Goal: Task Accomplishment & Management: Complete application form

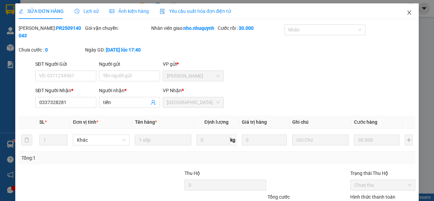
click at [406, 15] on icon "close" at bounding box center [408, 12] width 5 height 5
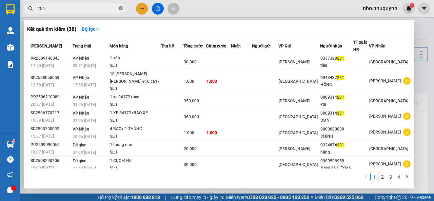
drag, startPoint x: 121, startPoint y: 8, endPoint x: 106, endPoint y: 12, distance: 15.1
click at [121, 8] on icon "close-circle" at bounding box center [121, 8] width 4 height 4
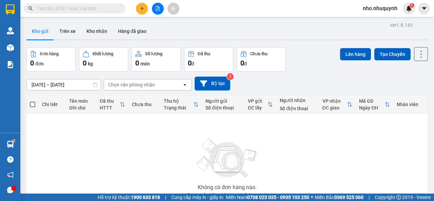
click at [77, 8] on input "text" at bounding box center [77, 8] width 80 height 7
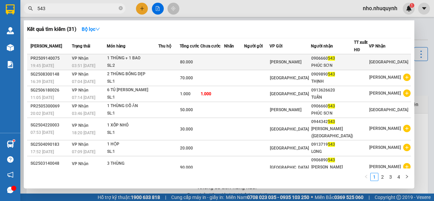
type input "543"
click at [213, 58] on td at bounding box center [211, 62] width 23 height 16
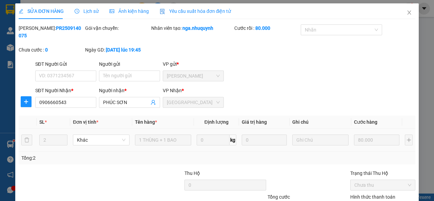
type input "0906660543"
type input "PHÚC SƠN"
type input "80.000"
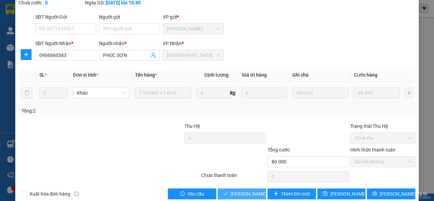
click at [238, 196] on span "[PERSON_NAME] và [PERSON_NAME] hàng" at bounding box center [275, 193] width 91 height 7
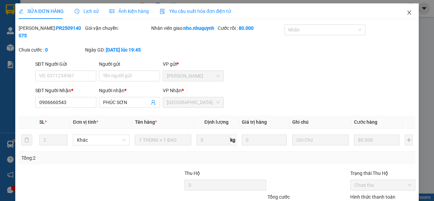
scroll to position [0, 0]
click at [406, 14] on icon "close" at bounding box center [408, 12] width 5 height 5
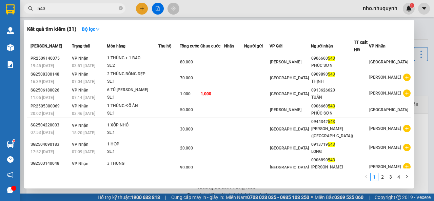
click at [116, 9] on input "543" at bounding box center [77, 8] width 80 height 7
click at [118, 10] on span "543" at bounding box center [75, 8] width 102 height 10
click at [121, 9] on icon "close-circle" at bounding box center [121, 8] width 4 height 4
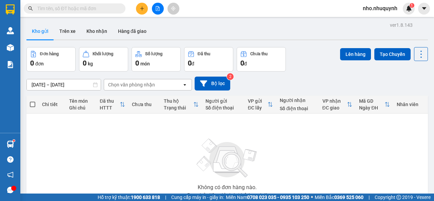
click at [112, 9] on input "text" at bounding box center [77, 8] width 80 height 7
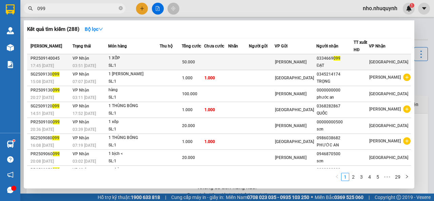
type input "099"
click at [246, 64] on td at bounding box center [238, 62] width 21 height 16
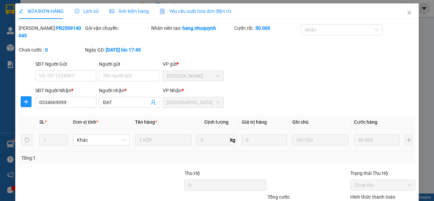
type input "0334669099"
type input "ĐẠT"
type input "50.000"
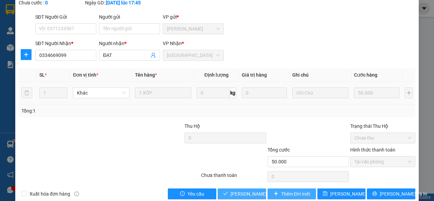
click at [241, 191] on span "[PERSON_NAME] và [PERSON_NAME] hàng" at bounding box center [275, 193] width 91 height 7
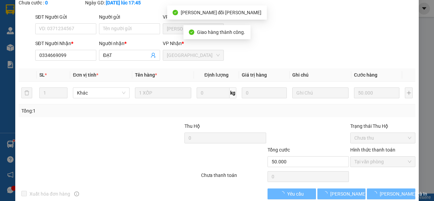
scroll to position [7, 0]
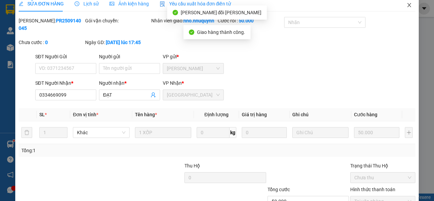
click at [407, 5] on icon "close" at bounding box center [409, 5] width 4 height 4
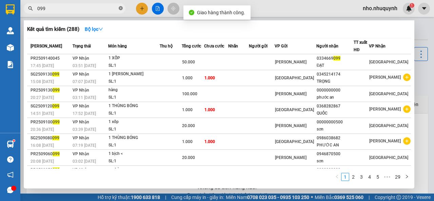
click at [121, 6] on icon "close-circle" at bounding box center [121, 8] width 4 height 4
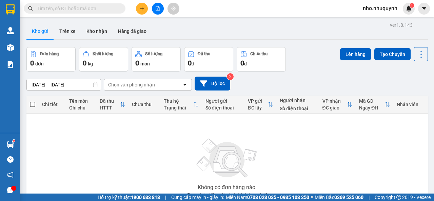
click at [203, 0] on html "Kết quả [PERSON_NAME] ( 288 ) Bộ lọc Mã ĐH Trạng thái Món hàng Thu hộ Tổng [PER…" at bounding box center [217, 100] width 434 height 201
click at [100, 12] on span at bounding box center [75, 8] width 102 height 10
click at [99, 11] on input "text" at bounding box center [77, 8] width 80 height 7
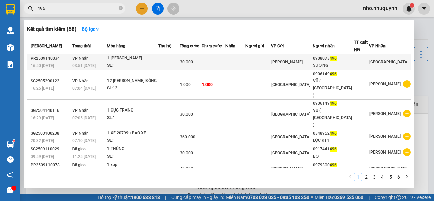
type input "496"
click at [220, 67] on td at bounding box center [214, 62] width 24 height 16
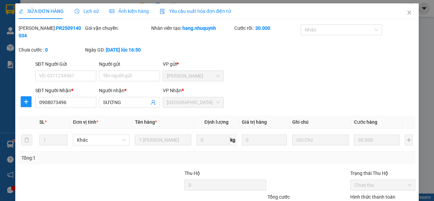
type input "0908073496"
type input "SƯƠNG"
type input "30.000"
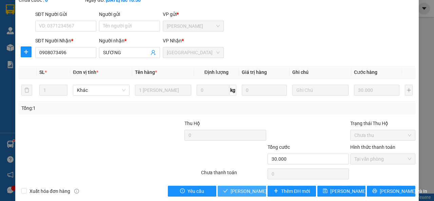
drag, startPoint x: 238, startPoint y: 187, endPoint x: 239, endPoint y: 192, distance: 5.5
click at [239, 188] on span "[PERSON_NAME] và [PERSON_NAME] hàng" at bounding box center [275, 190] width 91 height 7
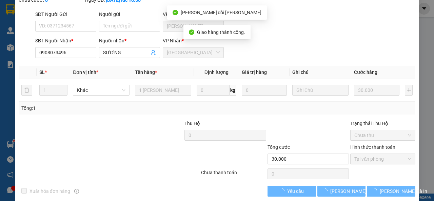
scroll to position [57, 0]
